Goal: Task Accomplishment & Management: Use online tool/utility

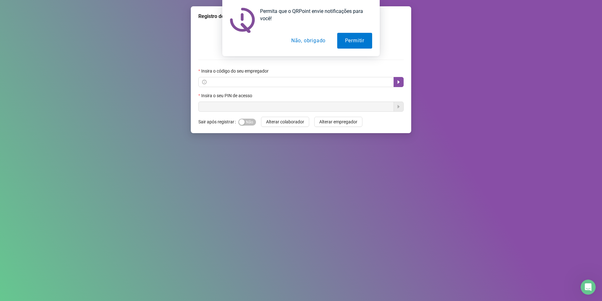
click at [313, 42] on button "Não, obrigado" at bounding box center [309, 41] width 50 height 16
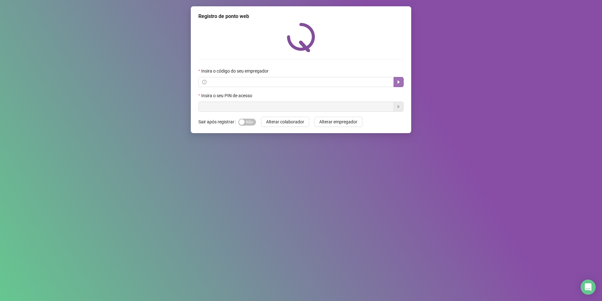
click at [401, 82] on icon "caret-right" at bounding box center [398, 81] width 5 height 5
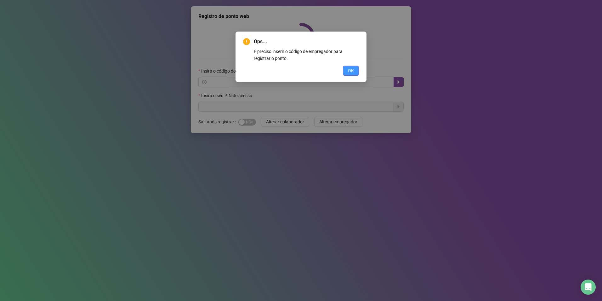
click at [346, 70] on button "OK" at bounding box center [351, 71] width 16 height 10
